Goal: Task Accomplishment & Management: Manage account settings

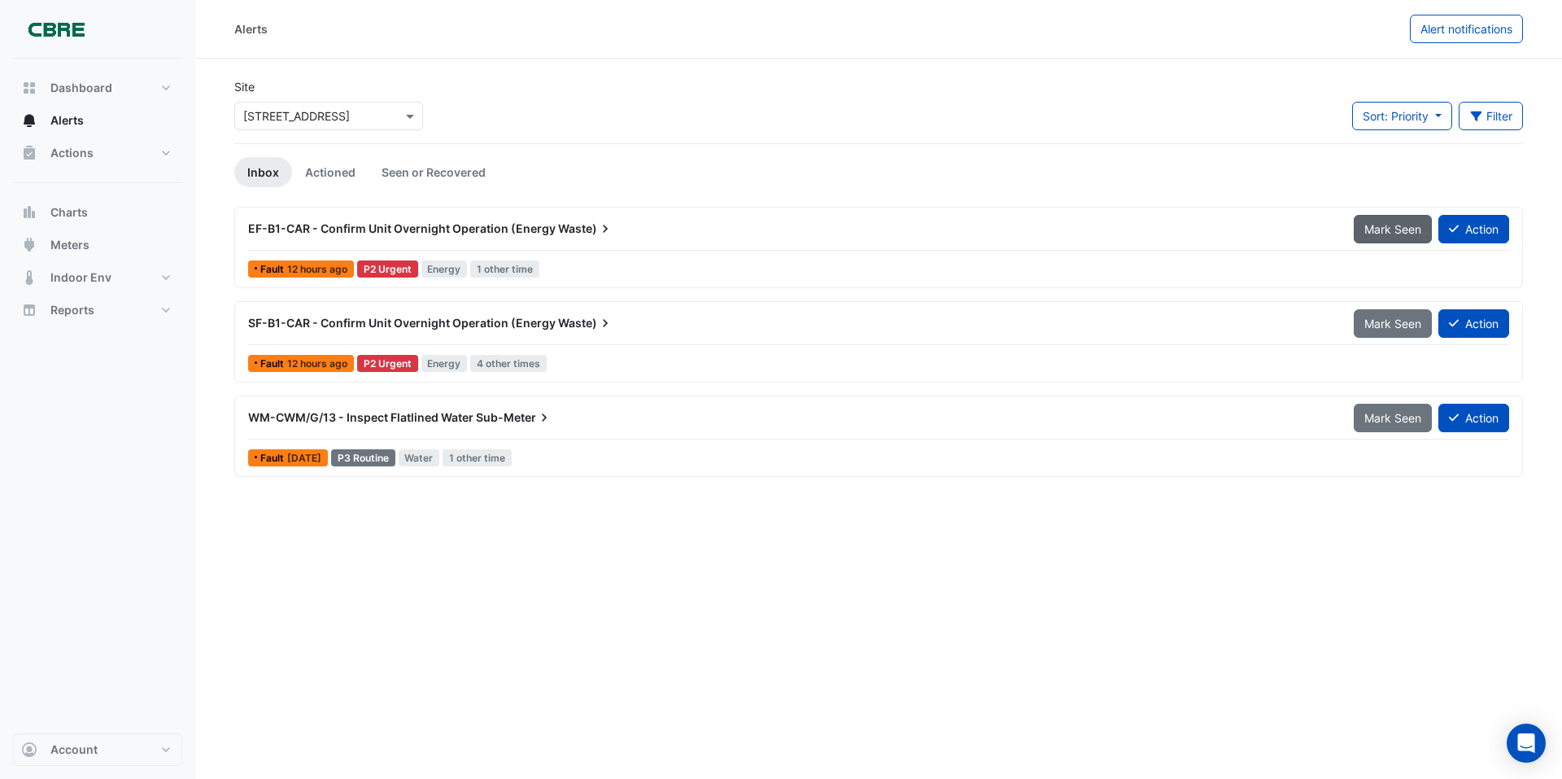
click at [1386, 233] on span "Mark Seen" at bounding box center [1392, 229] width 57 height 14
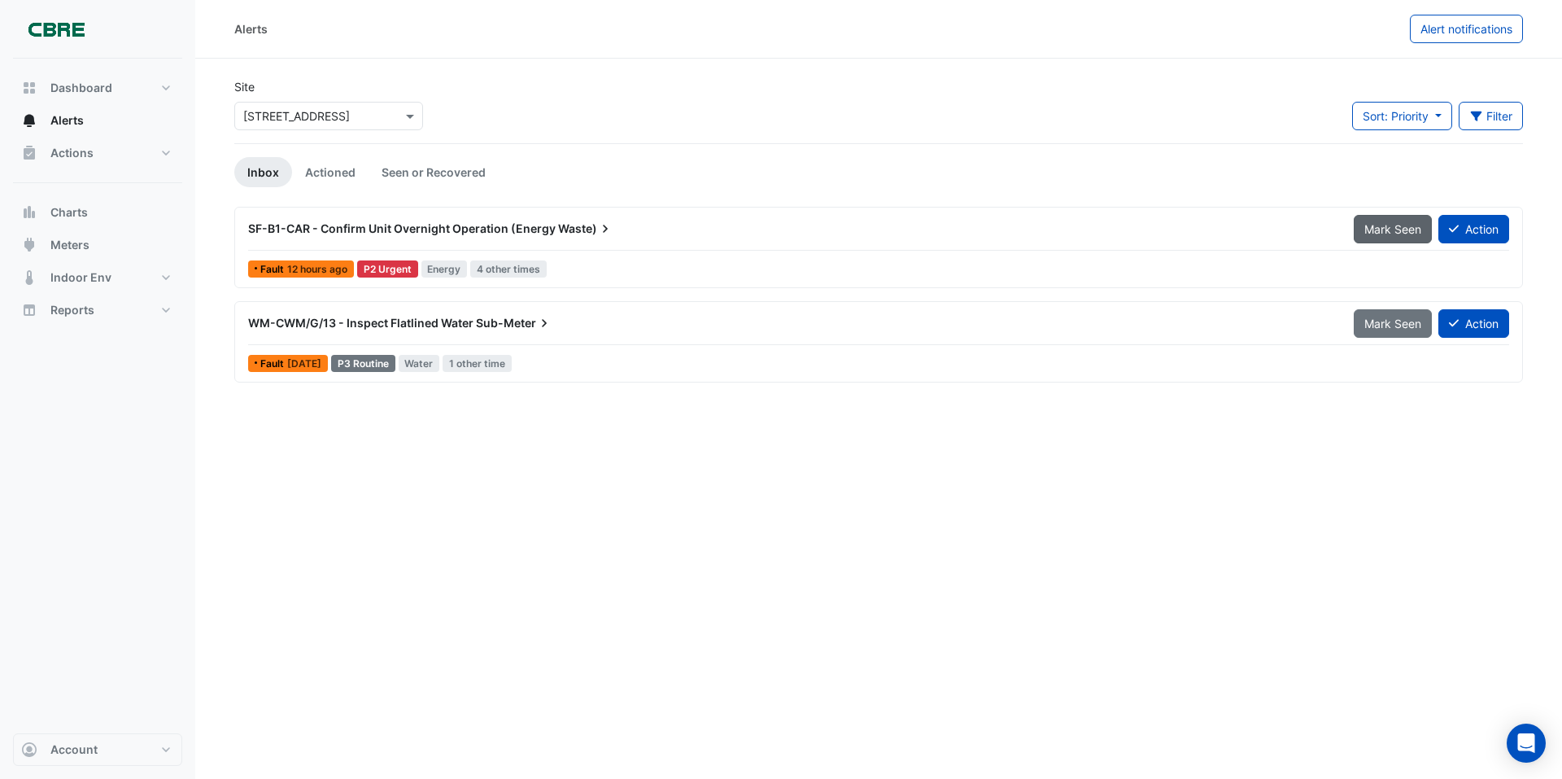
click at [1384, 227] on span "Mark Seen" at bounding box center [1392, 229] width 57 height 14
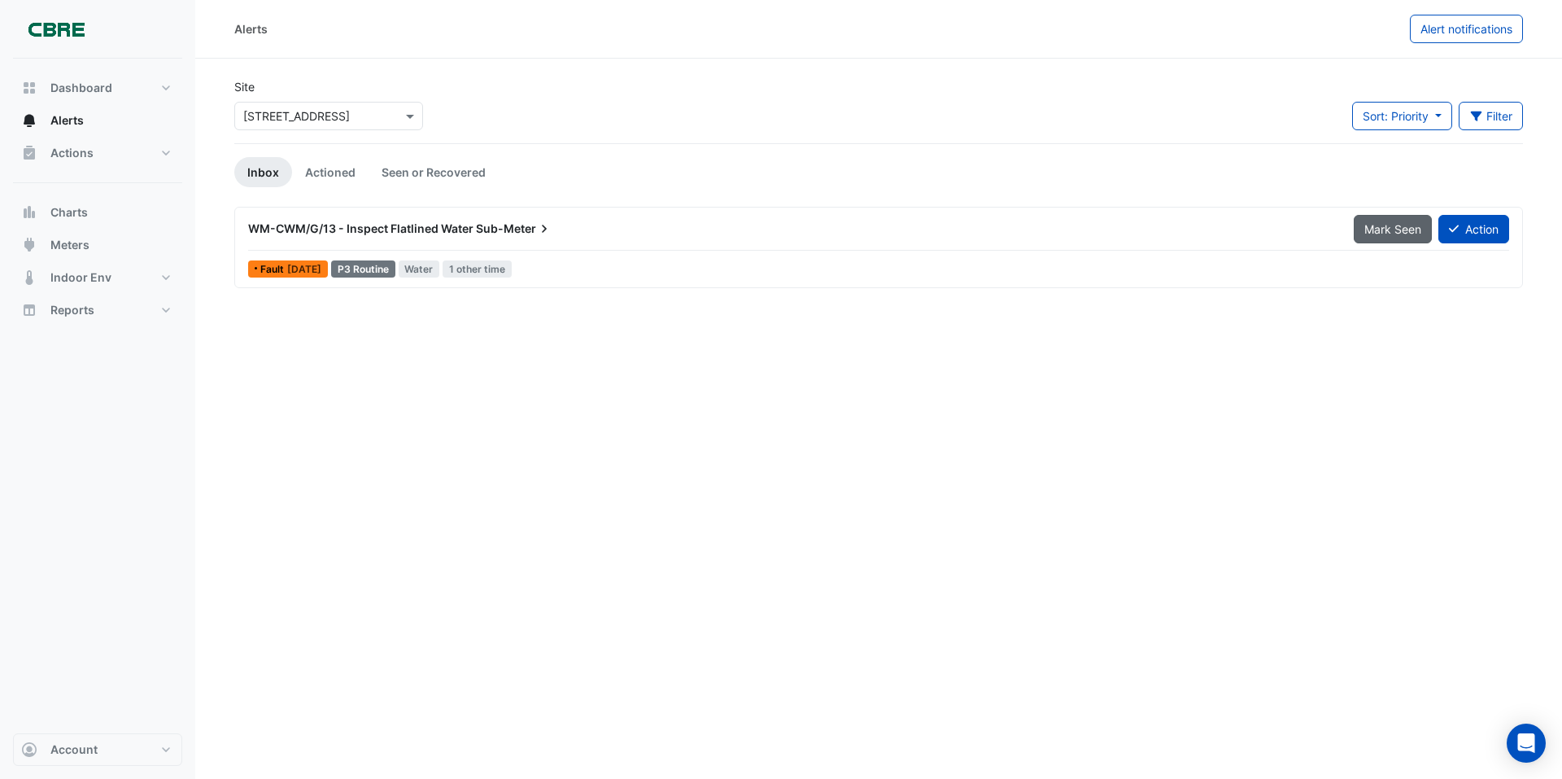
click at [1385, 227] on span "Mark Seen" at bounding box center [1392, 229] width 57 height 14
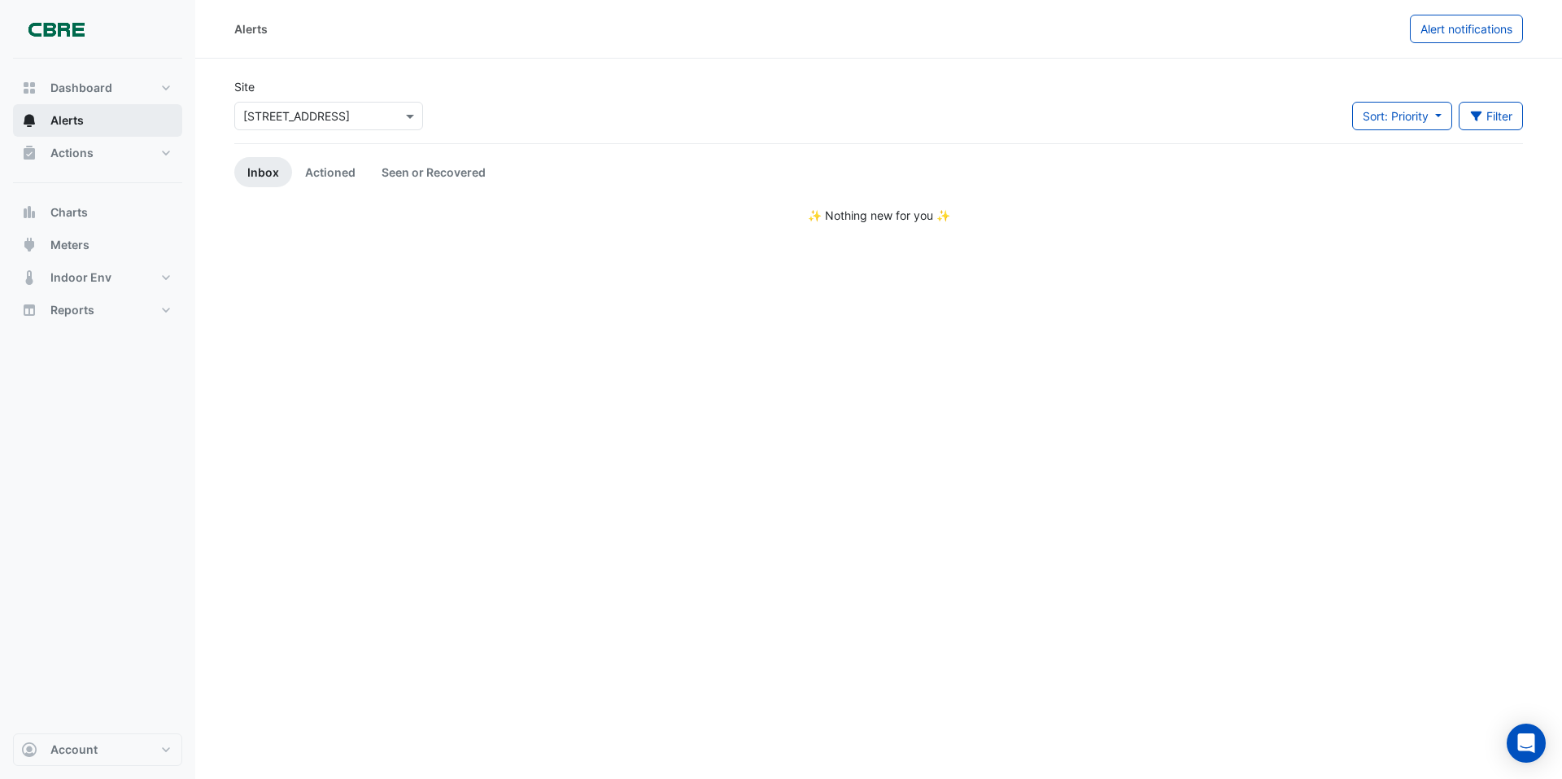
click at [89, 121] on button "Alerts" at bounding box center [97, 120] width 169 height 33
click at [87, 155] on span "Actions" at bounding box center [71, 153] width 43 height 16
